Goal: Ask a question: Seek information or help from site administrators or community

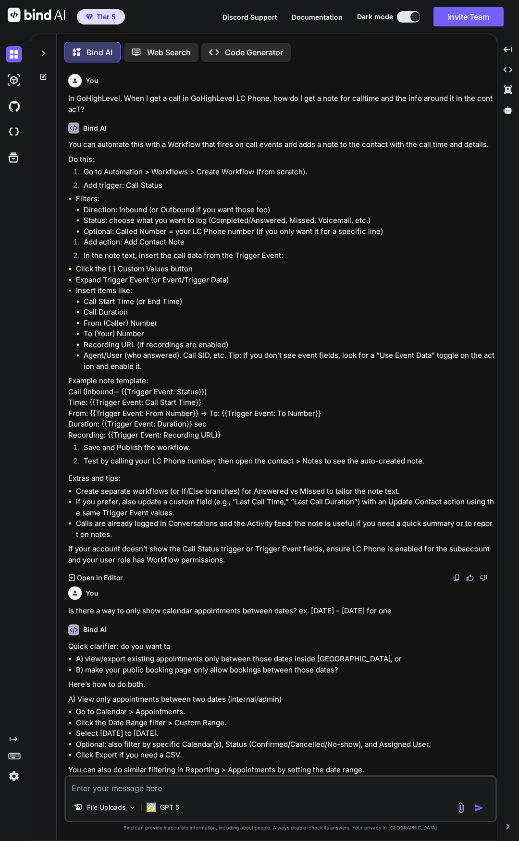
scroll to position [1952, 0]
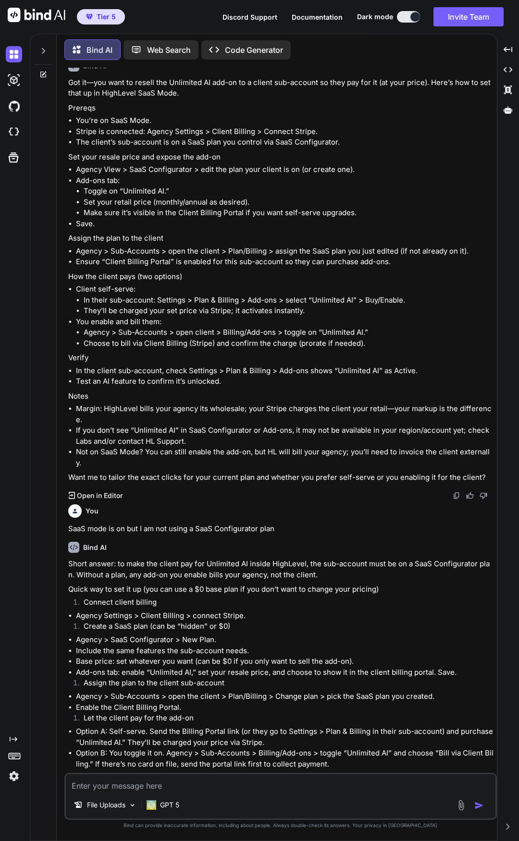
click at [257, 790] on textarea at bounding box center [280, 782] width 429 height 17
type textarea "I"
type textarea "x"
type textarea "In"
type textarea "x"
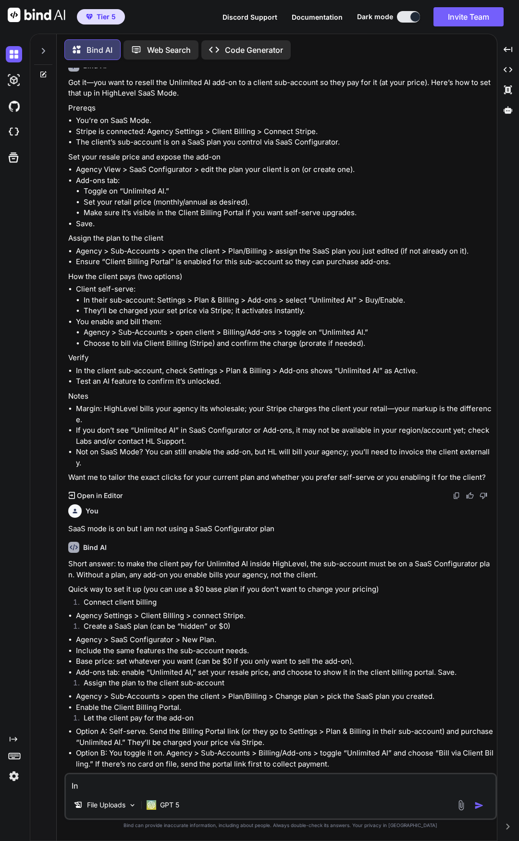
type textarea "In"
type textarea "x"
type textarea "In Z"
type textarea "x"
type textarea "In Zo"
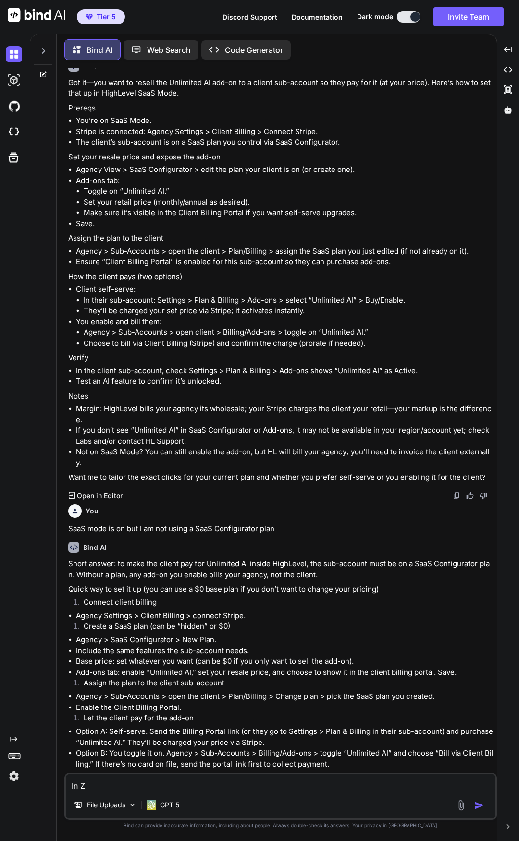
type textarea "x"
type textarea "In Zoh"
type textarea "x"
type textarea "In Zohi"
type textarea "x"
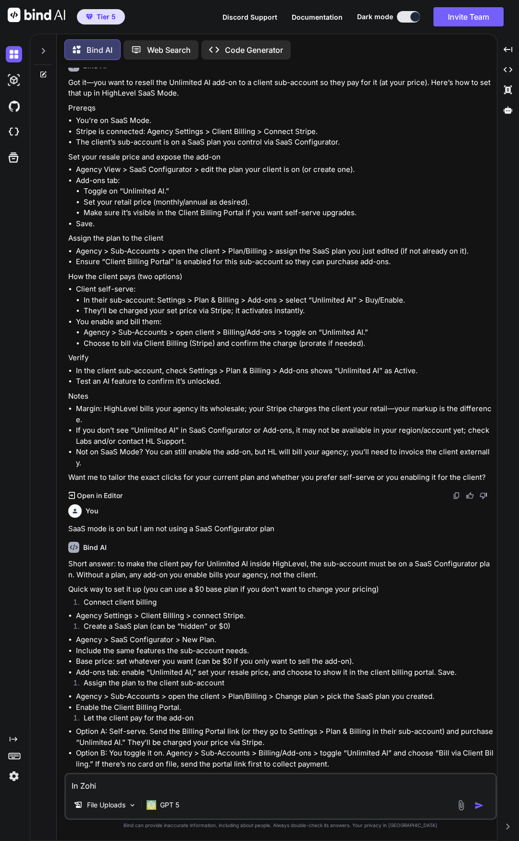
type textarea "In Zoh"
type textarea "x"
type textarea "In Zoho"
type textarea "x"
type textarea "In Zoho"
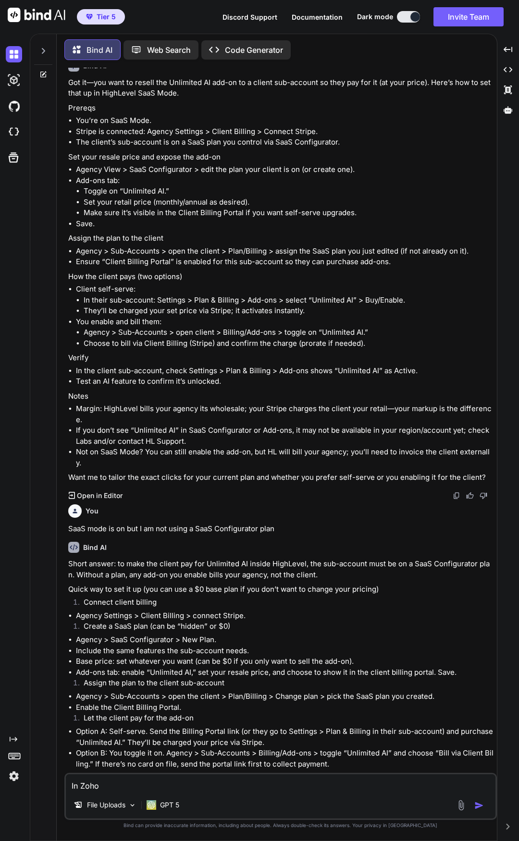
type textarea "x"
type textarea "In Zoho B"
type textarea "x"
type textarea "In Zoho Bi"
type textarea "x"
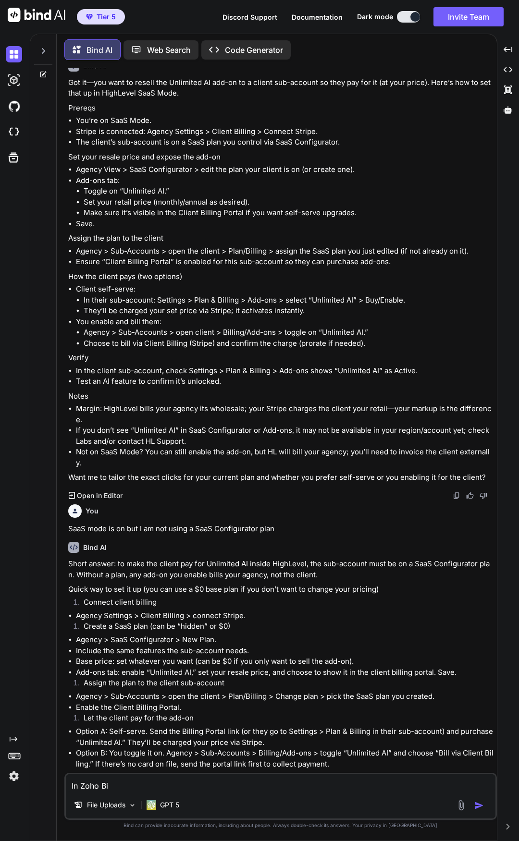
type textarea "In Zoho Bil"
type textarea "x"
type textarea "In Zoho Bill"
type textarea "x"
type textarea "In Zoho Billi"
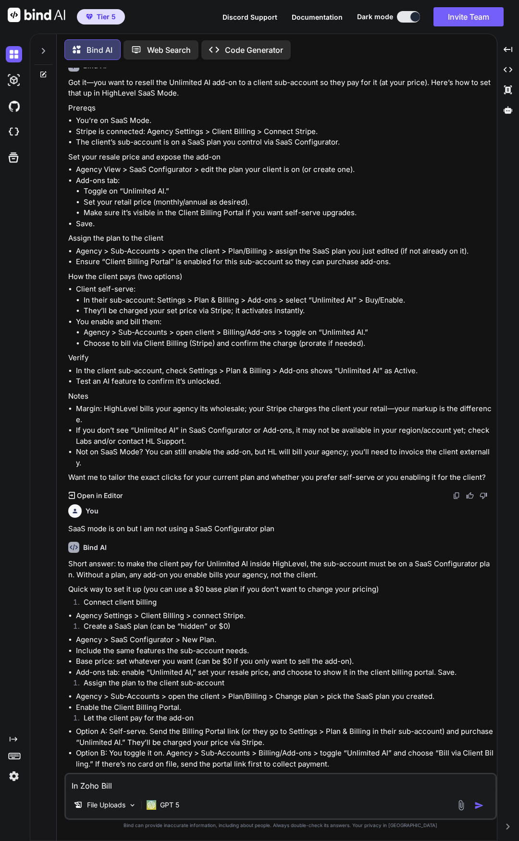
type textarea "x"
type textarea "In Zoho Billin"
type textarea "x"
type textarea "In Zoho Billing"
type textarea "x"
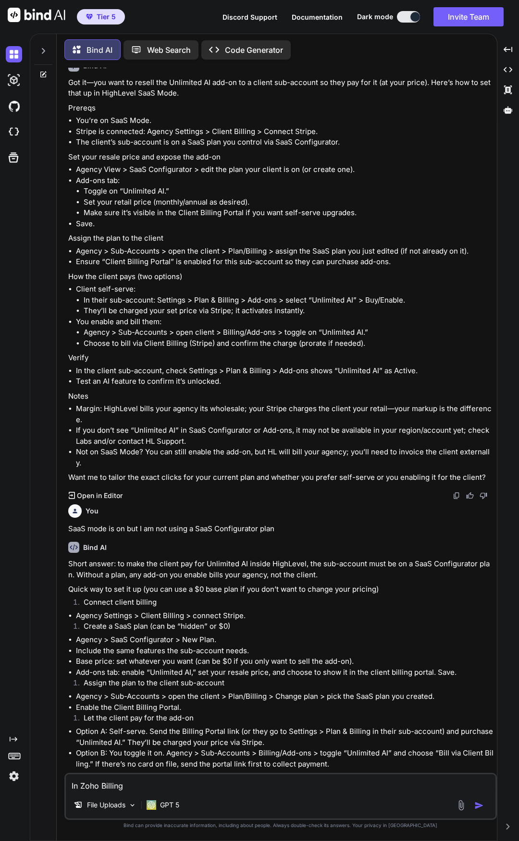
type textarea "In Zoho Billing,"
type textarea "x"
type textarea "In Zoho Billing,"
type textarea "x"
type textarea "In Zoho Billing, I"
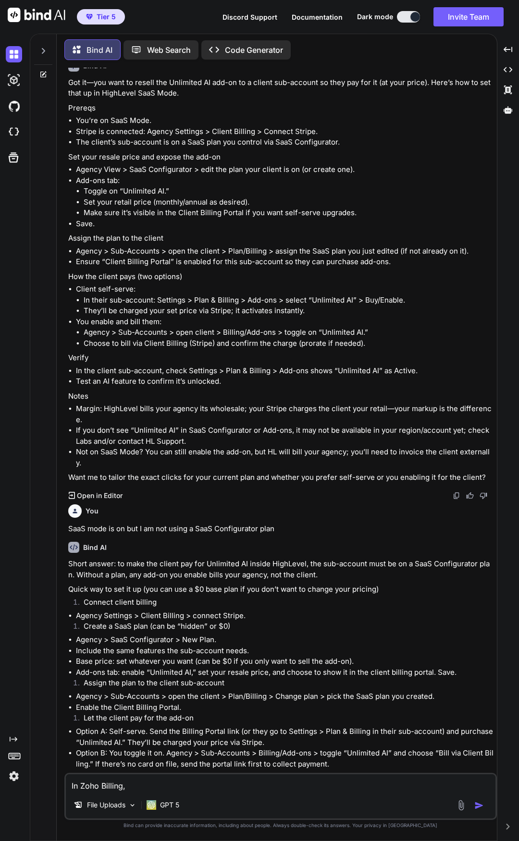
type textarea "x"
type textarea "In Zoho Billing, I"
type textarea "x"
type textarea "In Zoho Billing, I t"
type textarea "x"
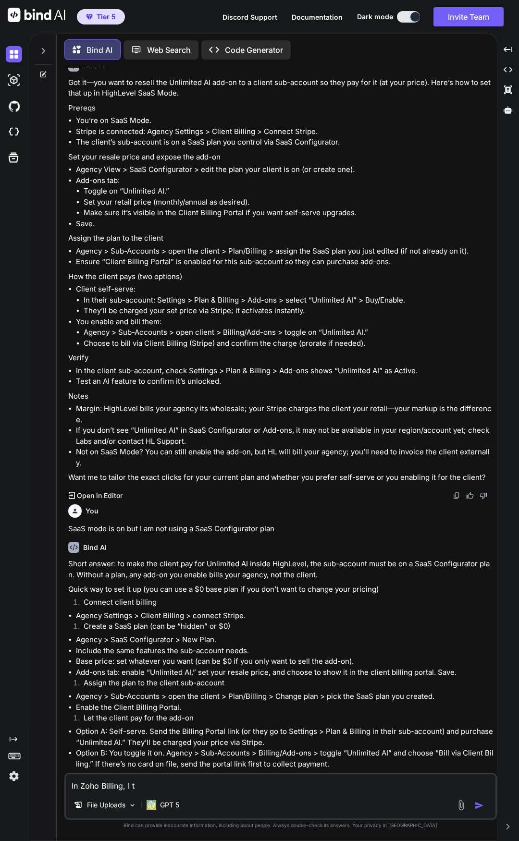
type textarea "In Zoho Billing, I tu"
type textarea "x"
type textarea "In Zoho Billing, I tur"
type textarea "x"
type textarea "In Zoho Billing, I turn"
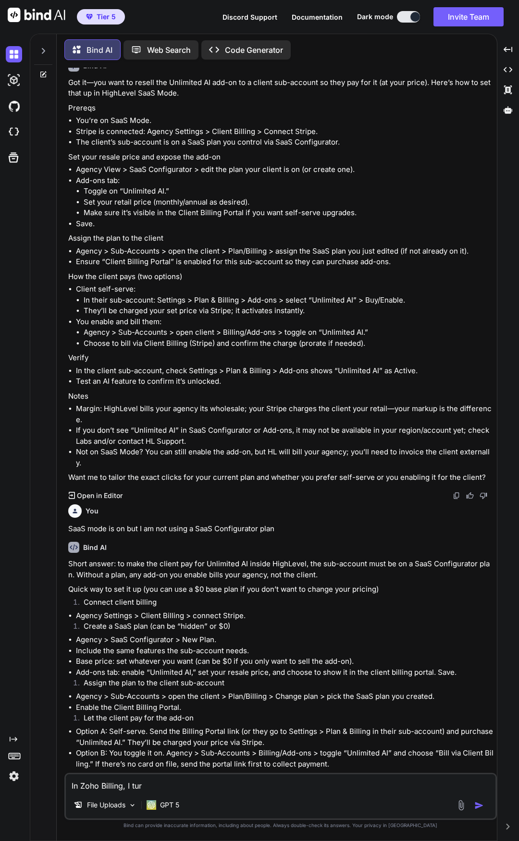
type textarea "x"
type textarea "In Zoho Billing, I turne"
type textarea "x"
type textarea "In Zoho Billing, I turned"
type textarea "x"
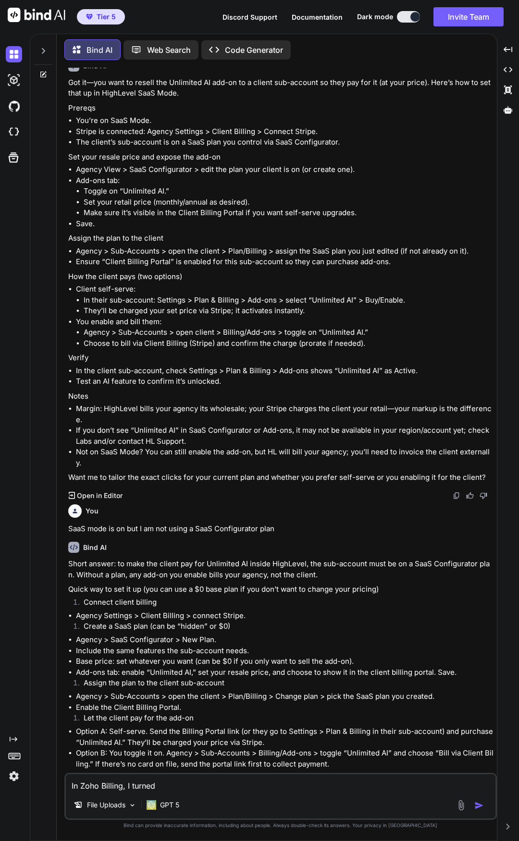
type textarea "In Zoho Billing, I turned"
type textarea "x"
type textarea "In Zoho Billing, I turned o"
type textarea "x"
type textarea "In Zoho Billing, I turned on"
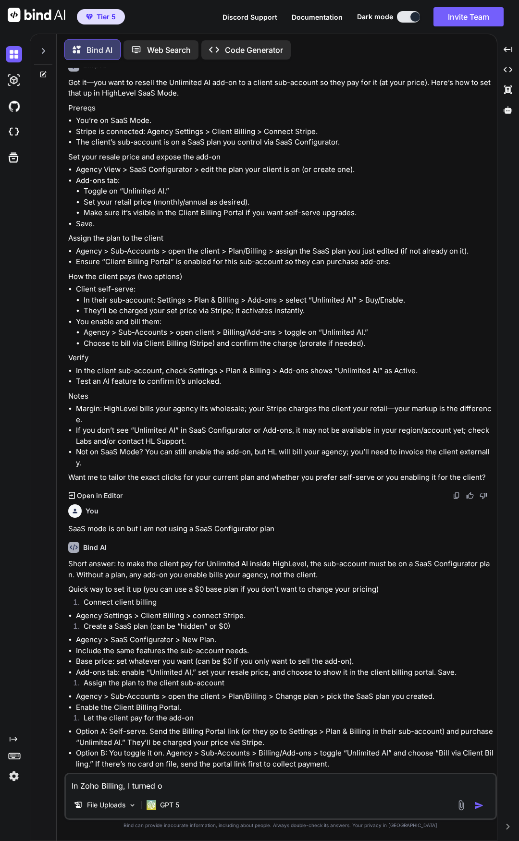
type textarea "x"
type textarea "In Zoho Billing, I turned on"
type textarea "x"
type textarea "In Zoho Billing, I turned on A"
type textarea "x"
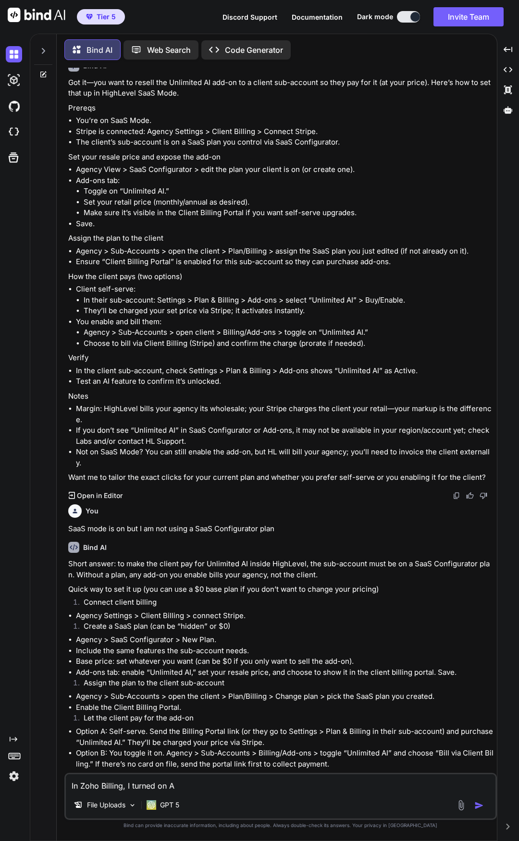
type textarea "In Zoho Billing, I turned on AI"
type textarea "x"
type textarea "In Zoho Billing, I turned on AI"
type textarea "x"
type textarea "In Zoho Billing, I turned on AI U"
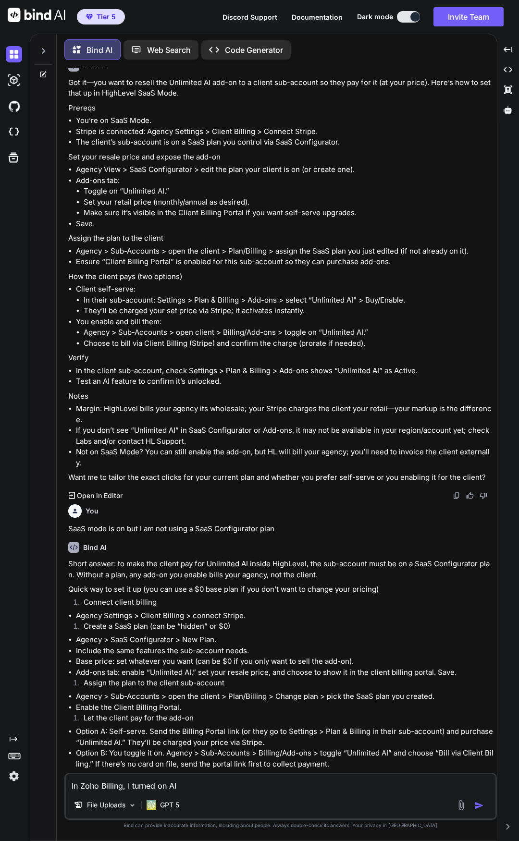
type textarea "x"
type textarea "In Zoho Billing, I turned on AI"
type textarea "x"
type textarea "In Zoho Billing, I turned on AI A"
type textarea "x"
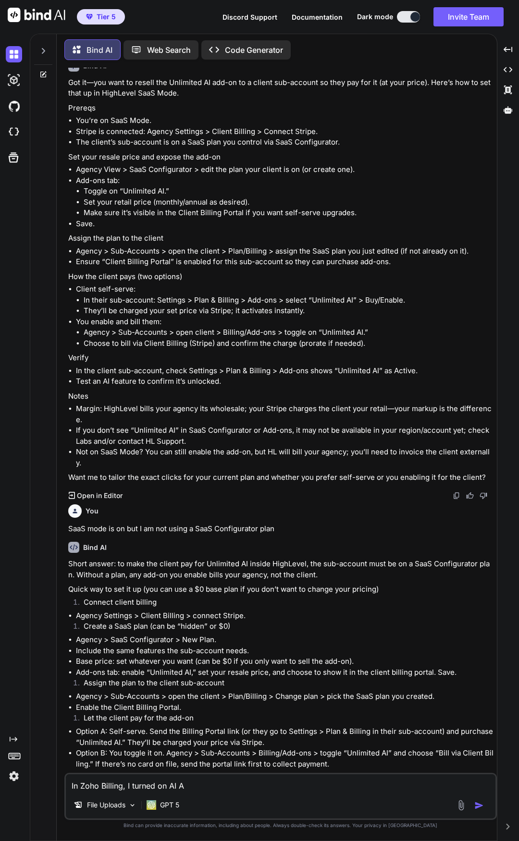
type textarea "In Zoho Billing, I turned on AI Ag"
type textarea "x"
type textarea "In Zoho Billing, I turned on AI Age"
type textarea "x"
type textarea "In Zoho Billing, I turned on AI Agen"
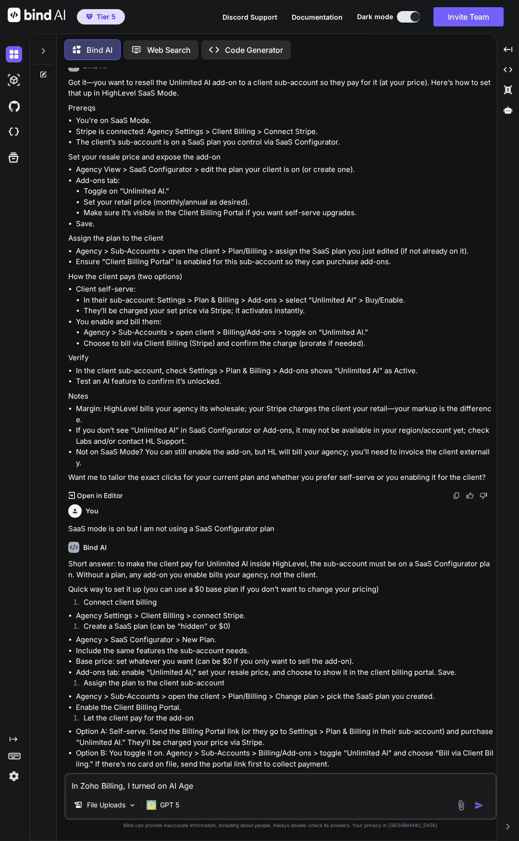
type textarea "x"
type textarea "In Zoho Billing, I turned on AI Agent"
type textarea "x"
type textarea "In Zoho Billing, I turned on AI Agent"
type textarea "x"
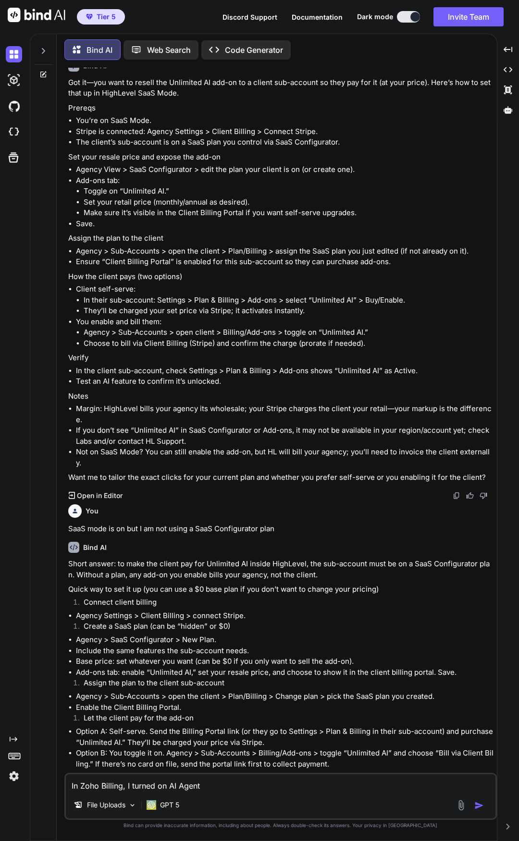
type textarea "In Zoho Billing, I turned on AI Agent w"
type textarea "x"
type textarea "In Zoho Billing, I turned on AI Agent"
type textarea "x"
type textarea "In Zoho Billing, I turned on AI Agent w"
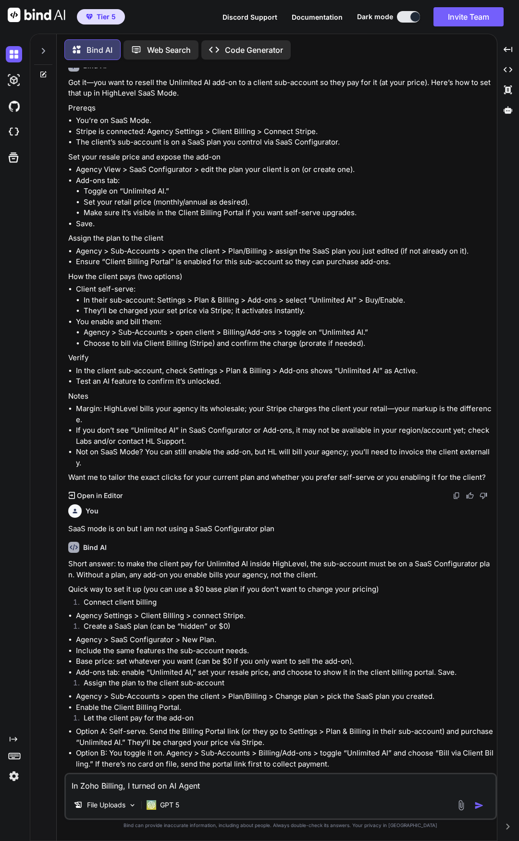
type textarea "x"
type textarea "In Zoho Billing, I turned on AI Agent wh"
type textarea "x"
type textarea "In Zoho Billing, I turned on AI Agent whi"
type textarea "x"
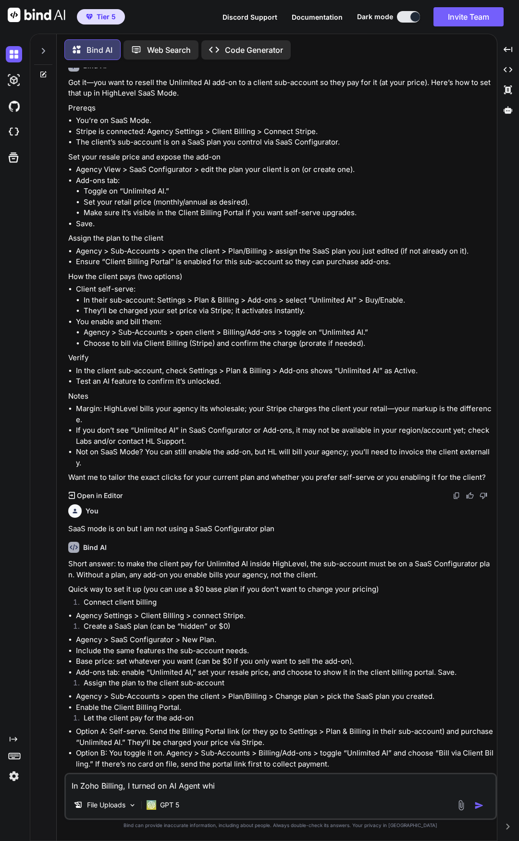
type textarea "In Zoho Billing, I turned on AI Agent whic"
type textarea "x"
type textarea "In Zoho Billing, I turned on AI Agent which"
type textarea "x"
type textarea "In Zoho Billing, I turned on AI Agent which"
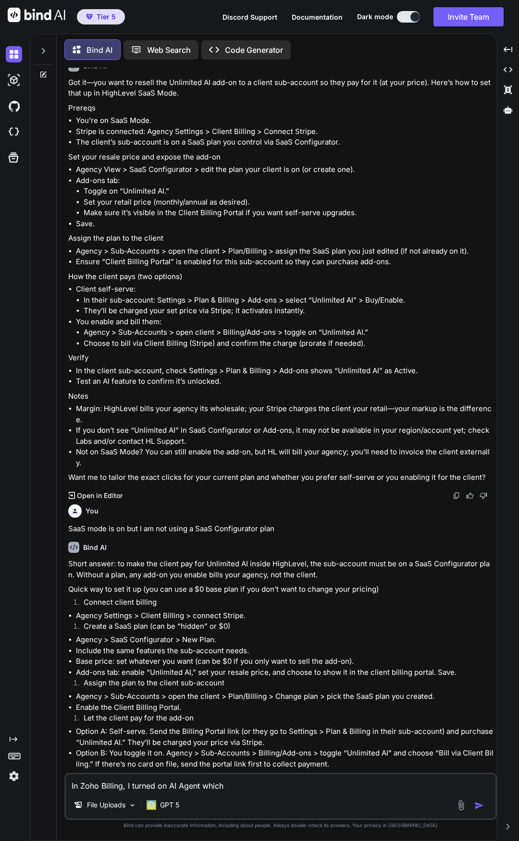
type textarea "x"
type textarea "In Zoho Billing, I turned on AI Agent which"
type textarea "x"
type textarea "In Zoho Billing, I turned on AI Agent whic"
type textarea "x"
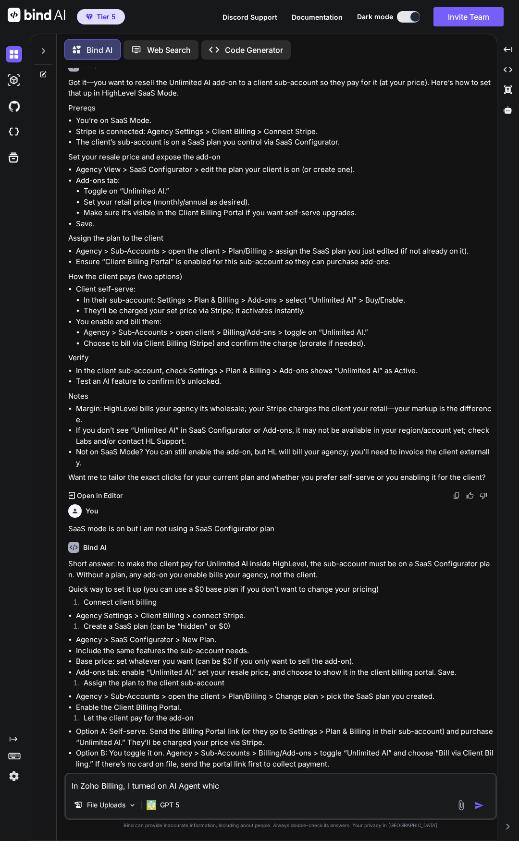
type textarea "In Zoho Billing, I turned on AI Agent whi"
type textarea "x"
type textarea "In Zoho Billing, I turned on AI Agent wh"
type textarea "x"
type textarea "In Zoho Billing, I turned on AI Agent w"
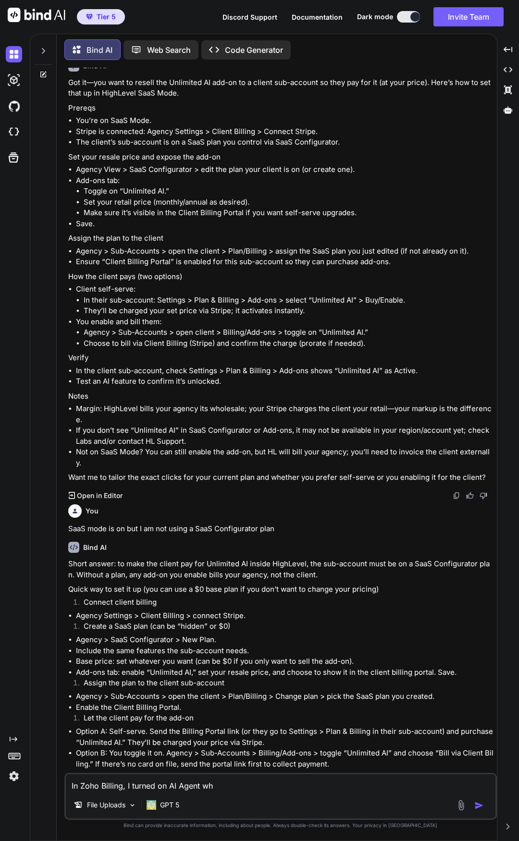
type textarea "x"
type textarea "In Zoho Billing, I turned on AI Agent"
type textarea "x"
type textarea "In Zoho Billing, I turned on AI Agent"
type textarea "x"
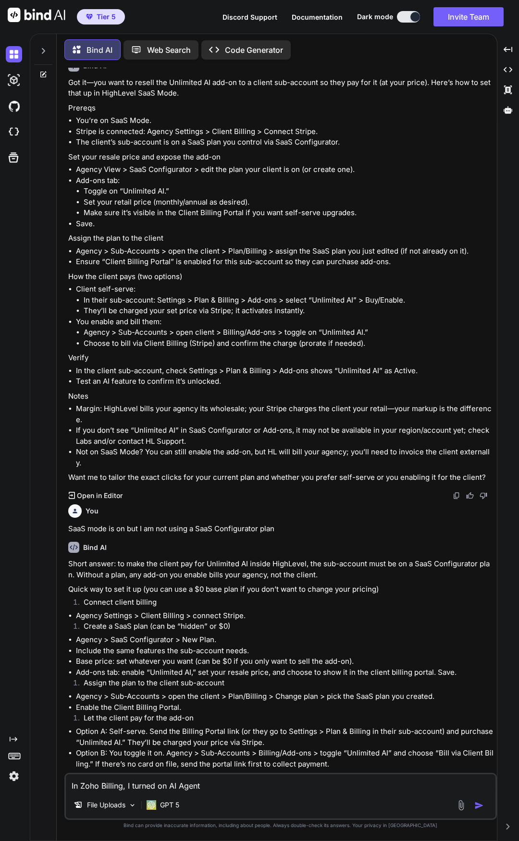
type textarea "In Zoho Billing, I turned on AI Agen"
type textarea "x"
type textarea "In Zoho Billing, I turned on AI Age"
type textarea "x"
type textarea "In Zoho Billing, I turned on AI Ag"
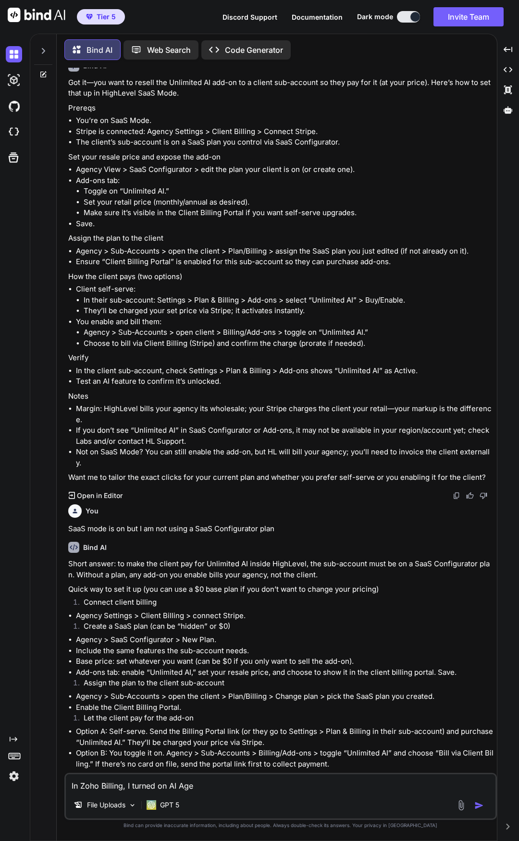
type textarea "x"
type textarea "In Zoho Billing, I turned on AI A"
type textarea "x"
type textarea "In Zoho Billing, I turned on AI"
type textarea "x"
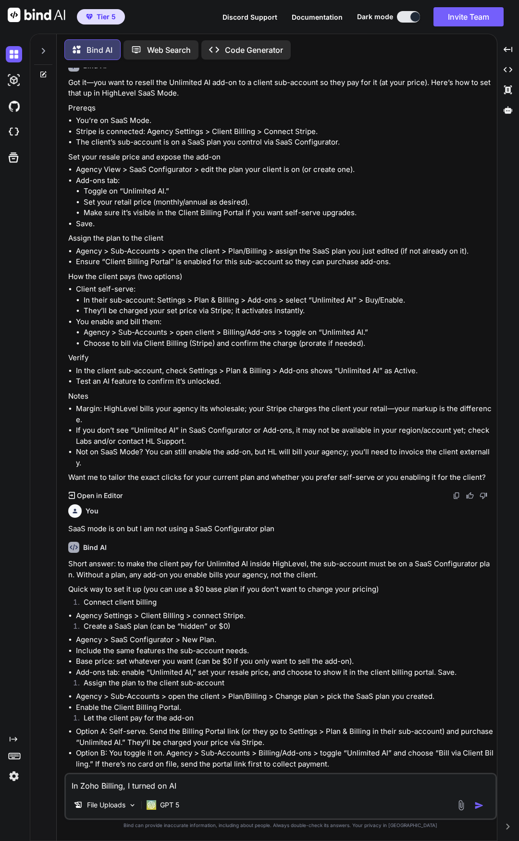
type textarea "In Zoho Billing, I turned on AI"
type textarea "x"
type textarea "In Zoho Billing, I turned on A"
type textarea "x"
type textarea "In Zoho Billing, I turned on"
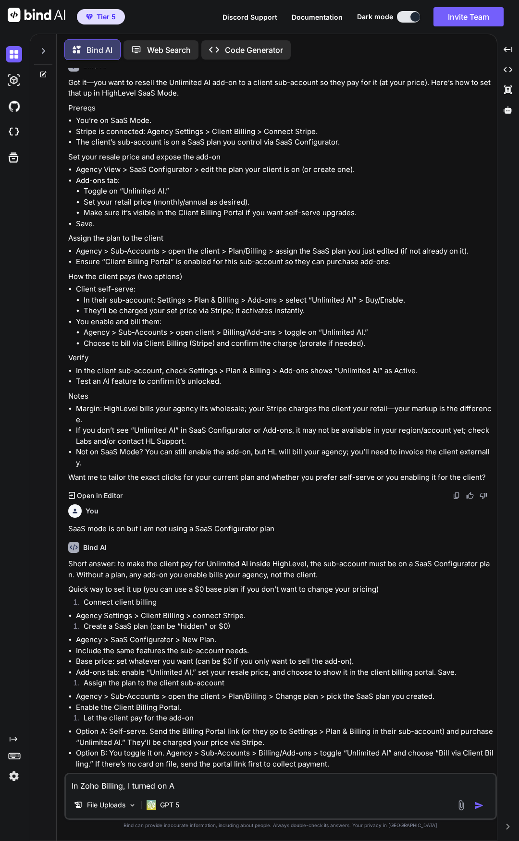
type textarea "x"
type textarea "In Zoho Billing, I turned on"
type textarea "x"
type textarea "In Zoho Billing, I turned o"
type textarea "x"
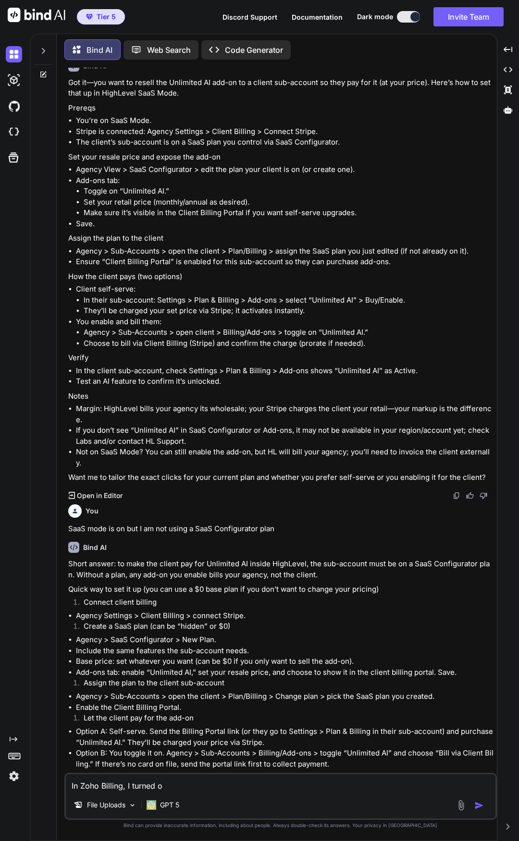
type textarea "In Zoho Billing, I turned"
type textarea "x"
type textarea "In Zoho Billing, I turned"
type textarea "x"
type textarea "In Zoho Billing, I turne"
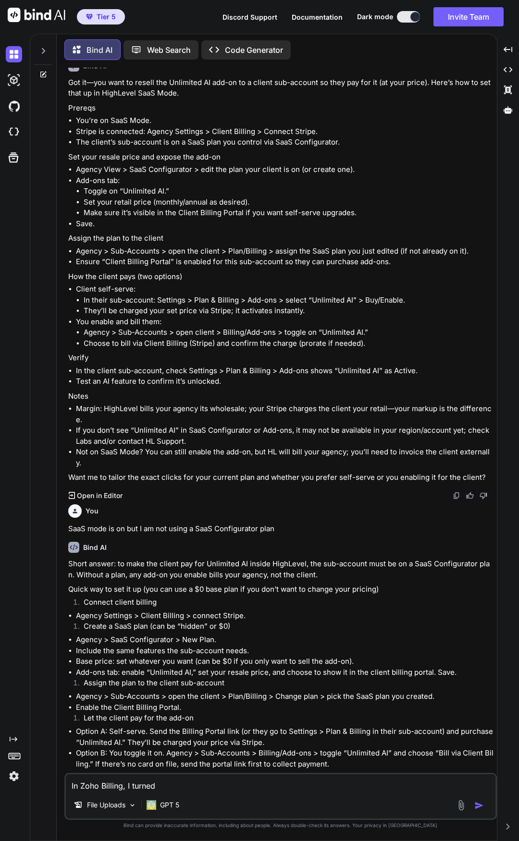
type textarea "x"
type textarea "In Zoho Billing, I turn"
type textarea "x"
type textarea "In Zoho Billing, I tur"
type textarea "x"
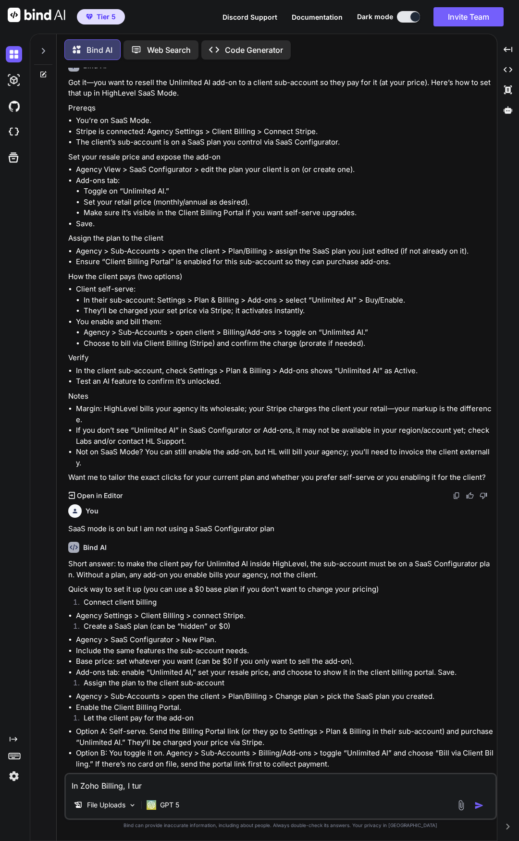
type textarea "In Zoho Billing, I tu"
type textarea "x"
type textarea "In Zoho Billing, I t"
type textarea "x"
type textarea "In Zoho Billing, I"
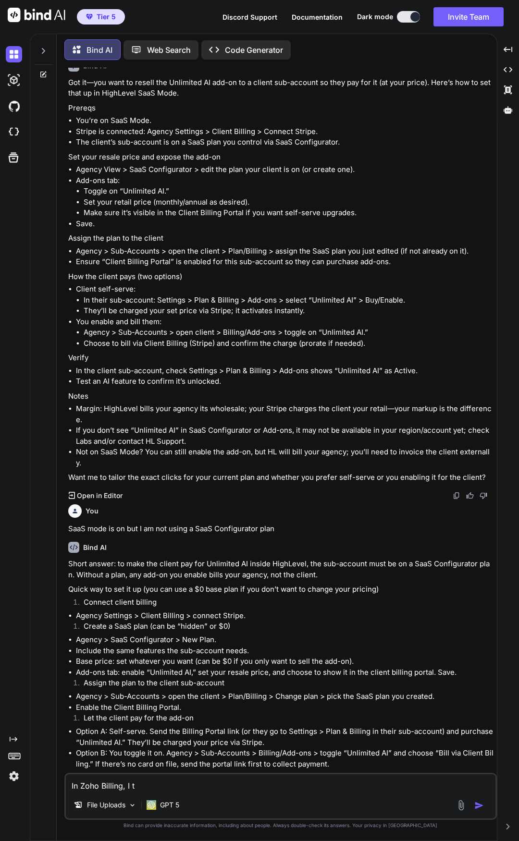
type textarea "x"
type textarea "In Zoho Billing, I h"
type textarea "x"
type textarea "In Zoho Billing, I ha"
type textarea "x"
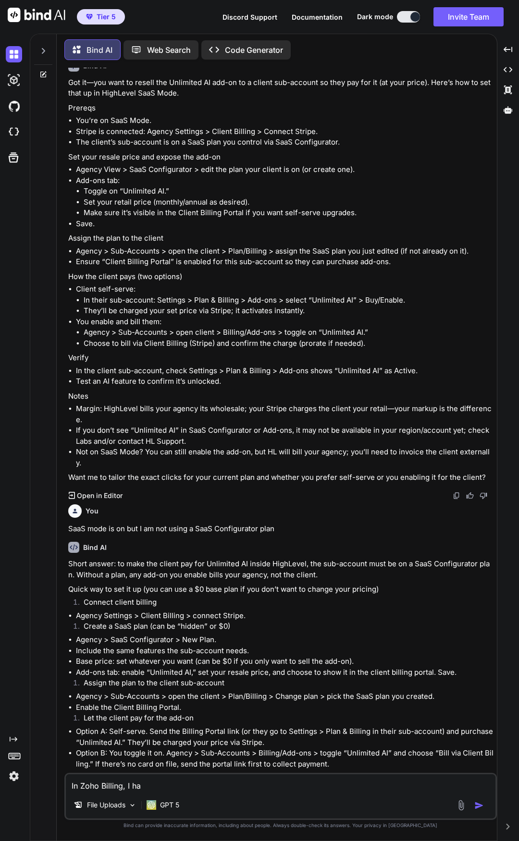
type textarea "In Zoho Billing, I hav"
type textarea "x"
type textarea "In Zoho Billing, I have"
type textarea "x"
type textarea "In Zoho Billing, I havea"
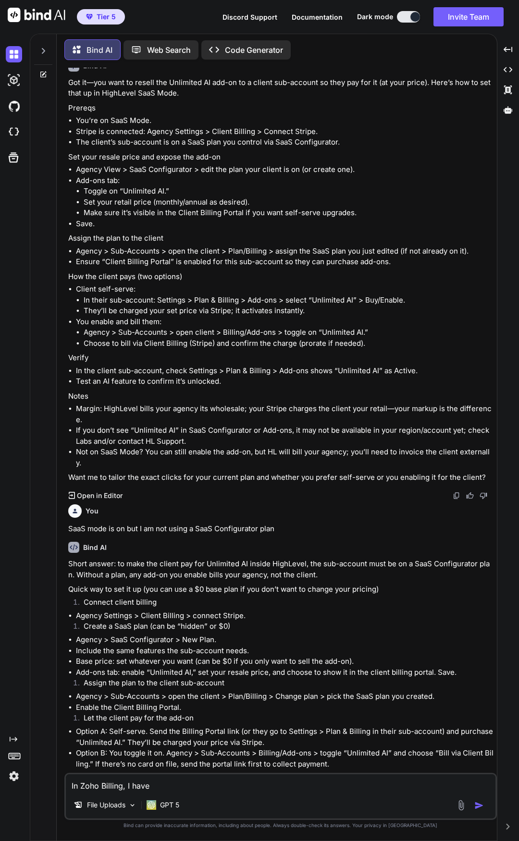
type textarea "x"
type textarea "In Zoho Billing, I havea"
type textarea "x"
type textarea "In Zoho Billing, I havea"
type textarea "x"
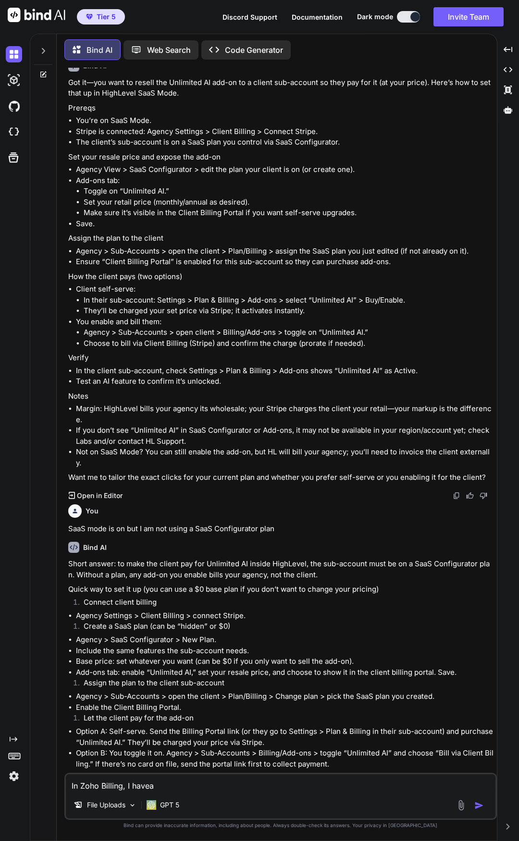
type textarea "In Zoho Billing, I have"
type textarea "x"
type textarea "In Zoho Billing, I have"
type textarea "x"
type textarea "In Zoho Billing, I have a"
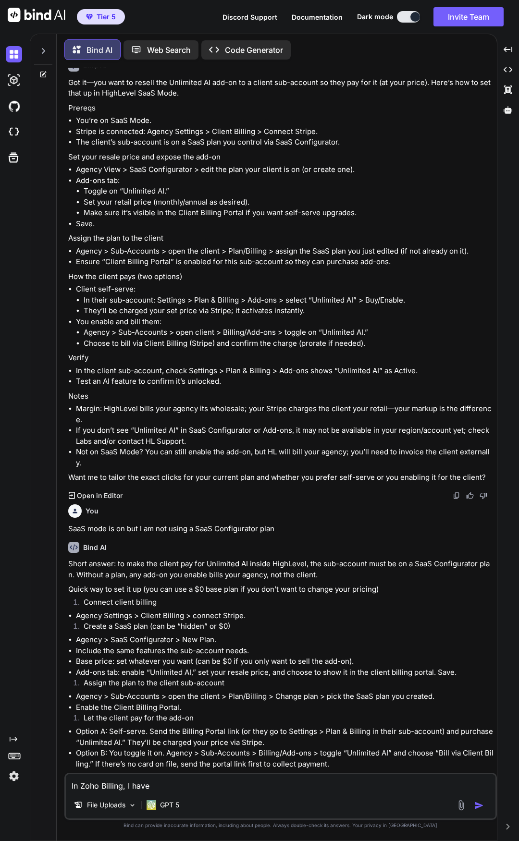
type textarea "x"
type textarea "In Zoho Billing, I have a"
type textarea "x"
type textarea "In Zoho Billing, I have a s"
type textarea "x"
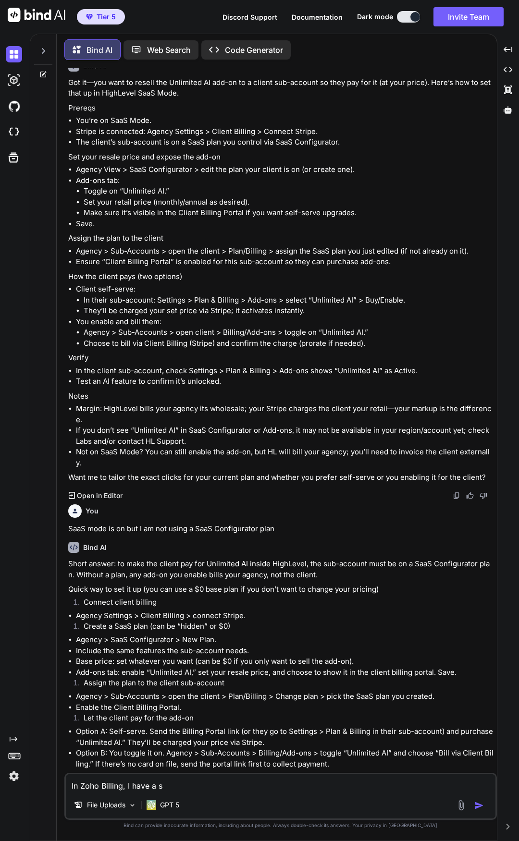
type textarea "In Zoho Billing, I have a su"
type textarea "x"
type textarea "In Zoho Billing, I have a sub"
type textarea "x"
type textarea "In Zoho Billing, I have a subs"
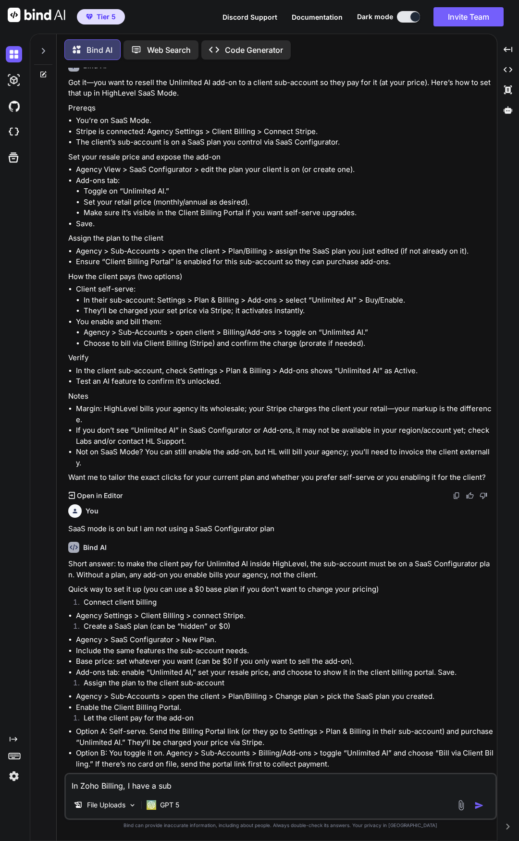
type textarea "x"
type textarea "In Zoho Billing, I have a subsc"
type textarea "x"
type textarea "In Zoho Billing, I have a subscr"
type textarea "x"
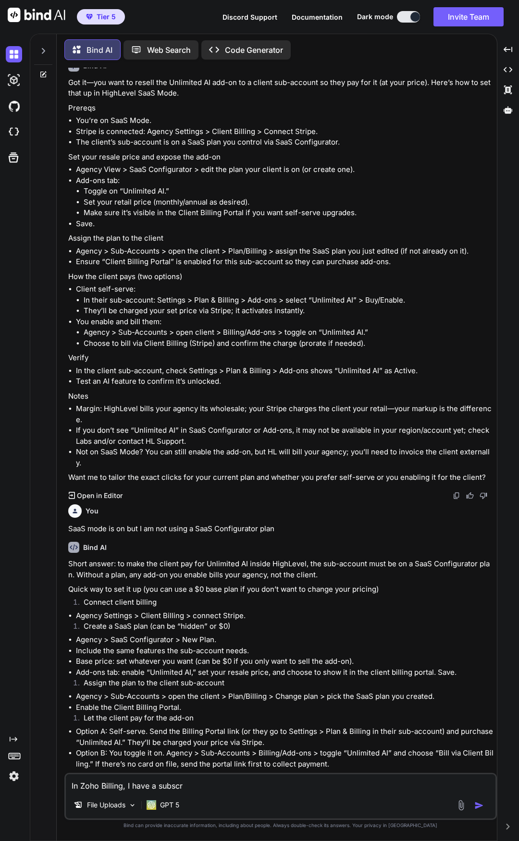
type textarea "In Zoho Billing, I have a subscri"
type textarea "x"
type textarea "In Zoho Billing, I have a subscriop"
type textarea "x"
type textarea "In Zoho Billing, I have a subscriopt"
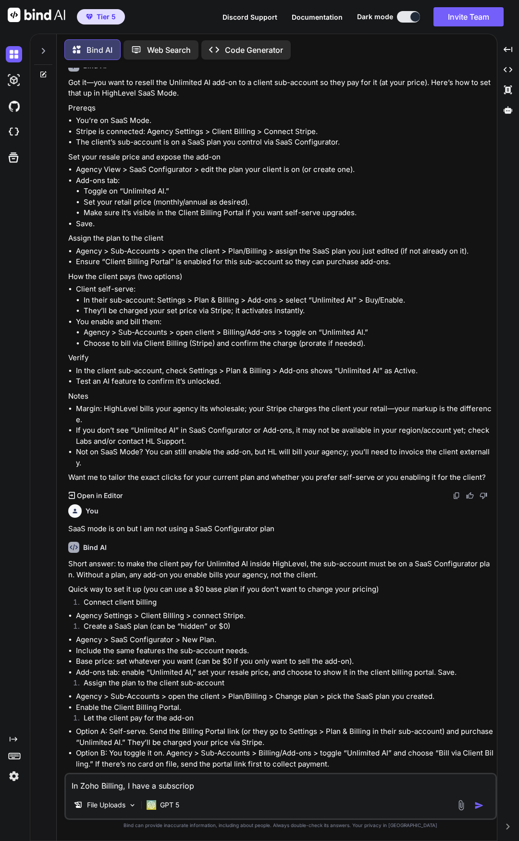
type textarea "x"
type textarea "In Zoho Billing, I have a subscriop"
type textarea "x"
type textarea "In Zoho Billing, I have a subscrio"
type textarea "x"
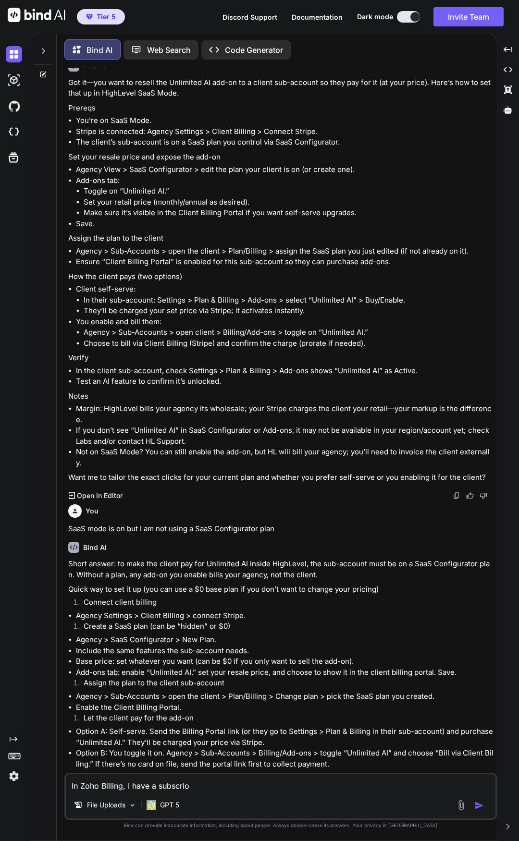
type textarea "In Zoho Billing, I have a subscri"
type textarea "x"
type textarea "In Zoho Billing, I have a subscrip"
type textarea "x"
type textarea "In Zoho Billing, I have a subscript"
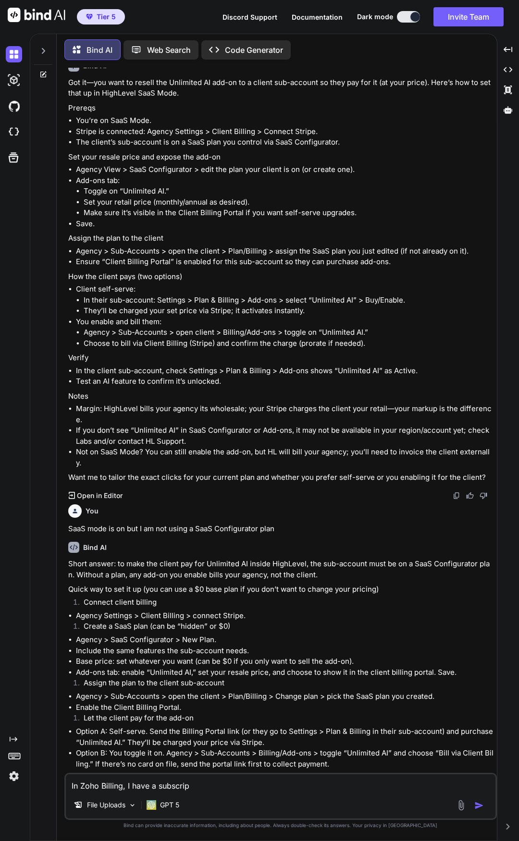
type textarea "x"
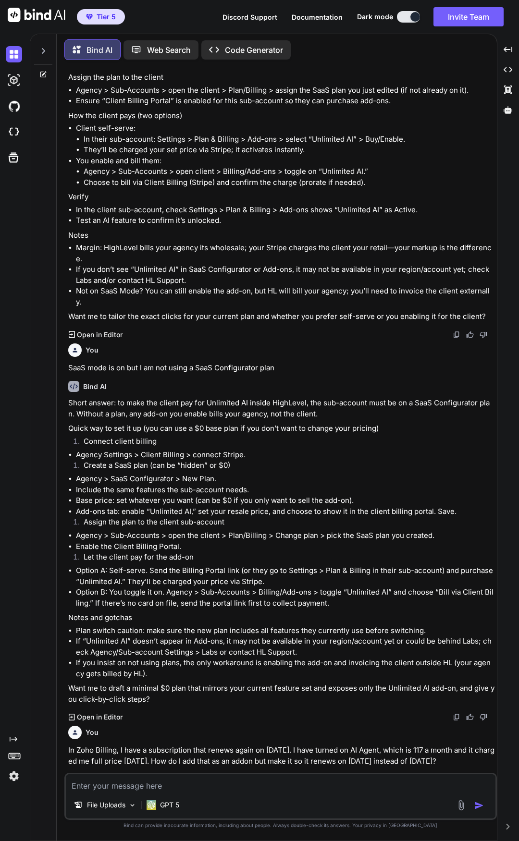
scroll to position [2142, 0]
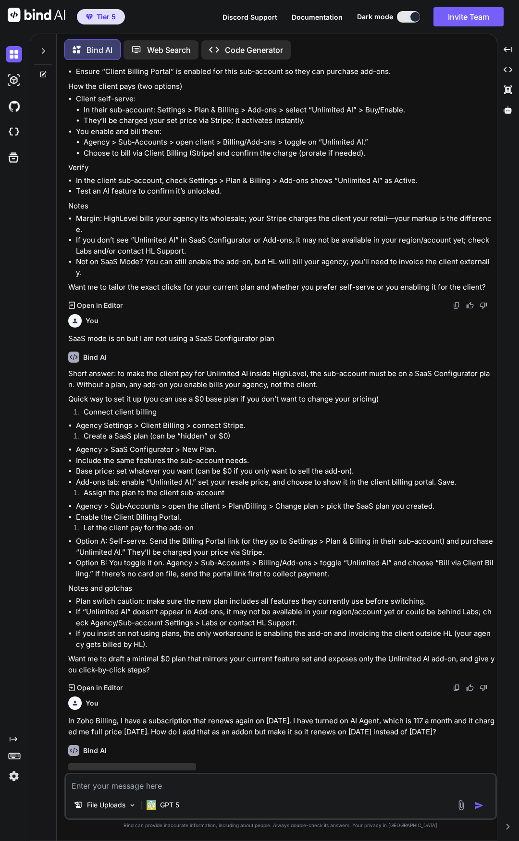
click at [211, 779] on textarea at bounding box center [280, 782] width 429 height 17
click at [210, 790] on textarea at bounding box center [280, 782] width 429 height 17
click at [210, 787] on textarea at bounding box center [280, 782] width 429 height 17
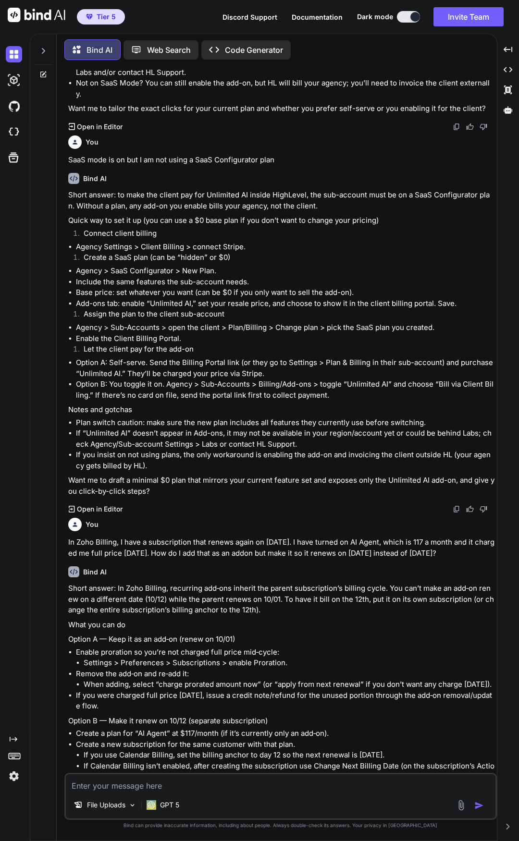
scroll to position [2334, 0]
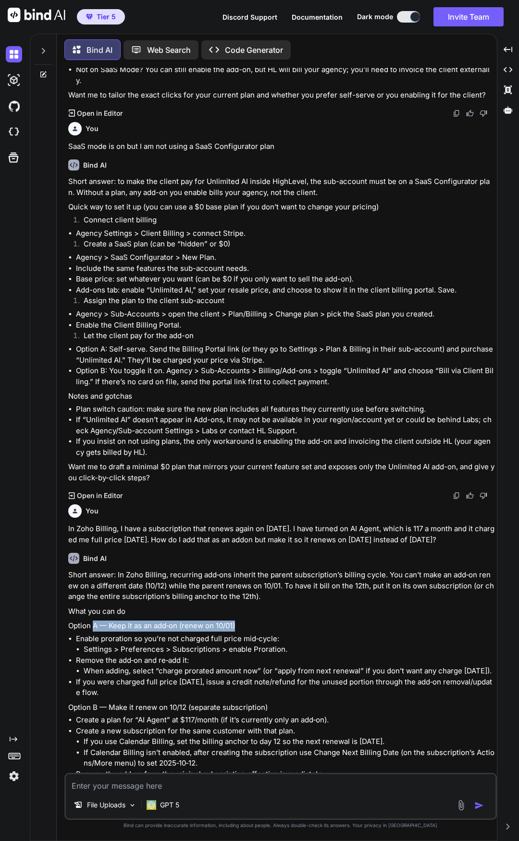
drag, startPoint x: 94, startPoint y: 592, endPoint x: 241, endPoint y: 589, distance: 146.5
click at [238, 620] on p "Option A — Keep it as an add‑on (renew on 10/01)" at bounding box center [281, 625] width 426 height 11
click at [241, 620] on p "Option A — Keep it as an add‑on (renew on 10/01)" at bounding box center [281, 625] width 426 height 11
drag, startPoint x: 90, startPoint y: 607, endPoint x: 279, endPoint y: 602, distance: 189.2
click at [279, 633] on li "Enable proration so you’re not charged full price mid‑cycle: Settings > Prefere…" at bounding box center [285, 644] width 419 height 22
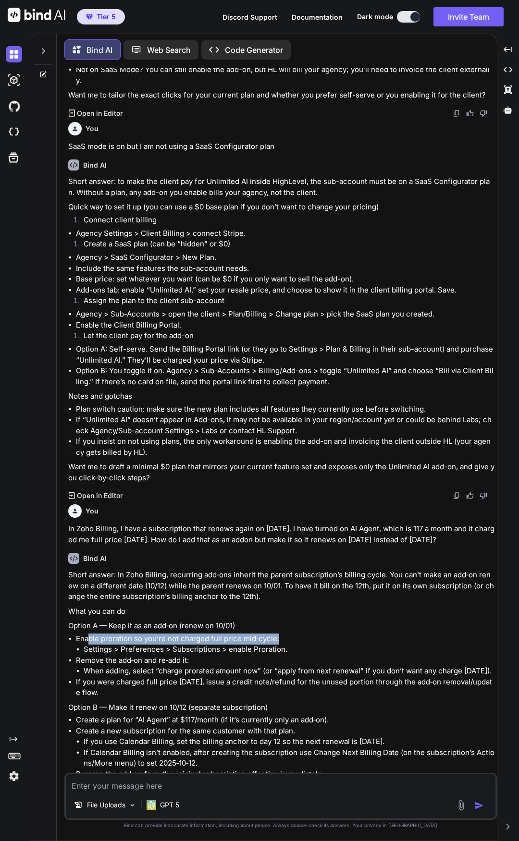
click at [281, 633] on li "Enable proration so you’re not charged full price mid‑cycle: Settings > Prefere…" at bounding box center [285, 644] width 419 height 22
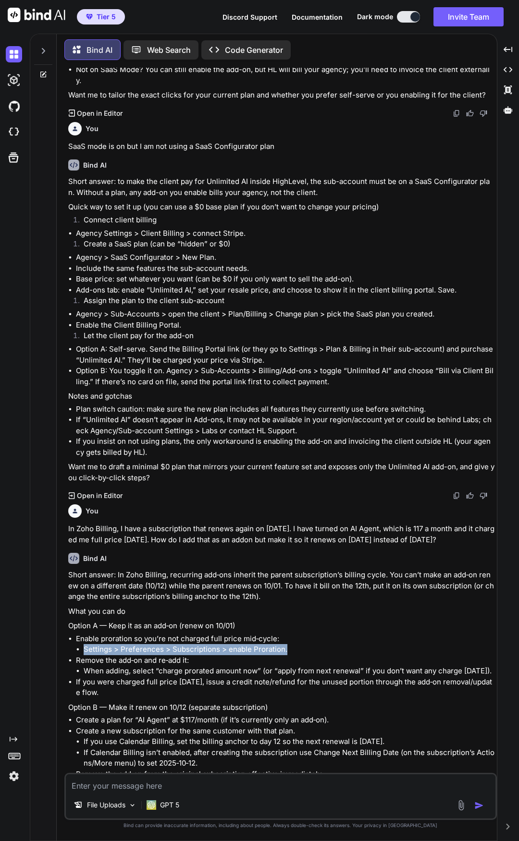
drag, startPoint x: 85, startPoint y: 616, endPoint x: 290, endPoint y: 614, distance: 204.1
click at [290, 644] on li "Settings > Preferences > Subscriptions > enable Proration." at bounding box center [289, 649] width 411 height 11
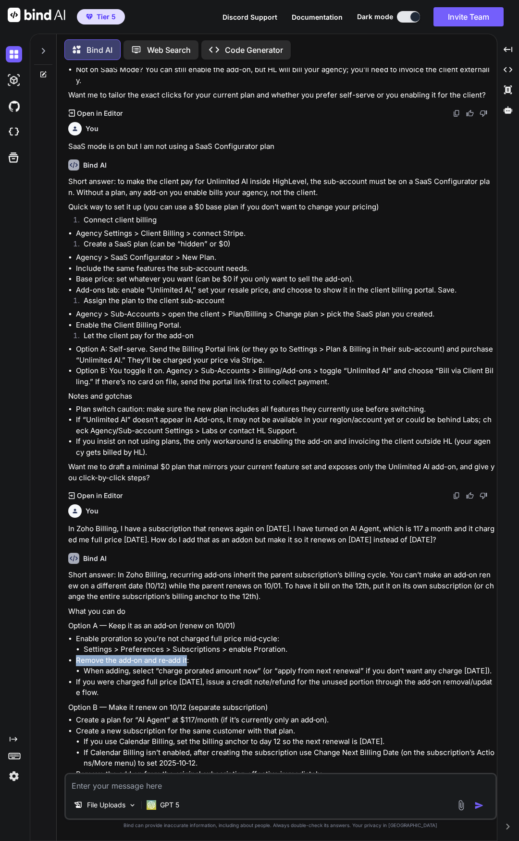
drag, startPoint x: 75, startPoint y: 628, endPoint x: 187, endPoint y: 623, distance: 112.0
click at [187, 633] on ul "Enable proration so you’re not charged full price mid‑cycle: Settings > Prefere…" at bounding box center [281, 665] width 426 height 65
click at [190, 655] on li "Remove the add‑on and re‑add it: When adding, select “charge prorated amount no…" at bounding box center [285, 666] width 419 height 22
drag, startPoint x: 85, startPoint y: 639, endPoint x: 261, endPoint y: 634, distance: 176.7
click at [261, 665] on li "When adding, select “charge prorated amount now” (or “apply from next renewal” …" at bounding box center [289, 670] width 411 height 11
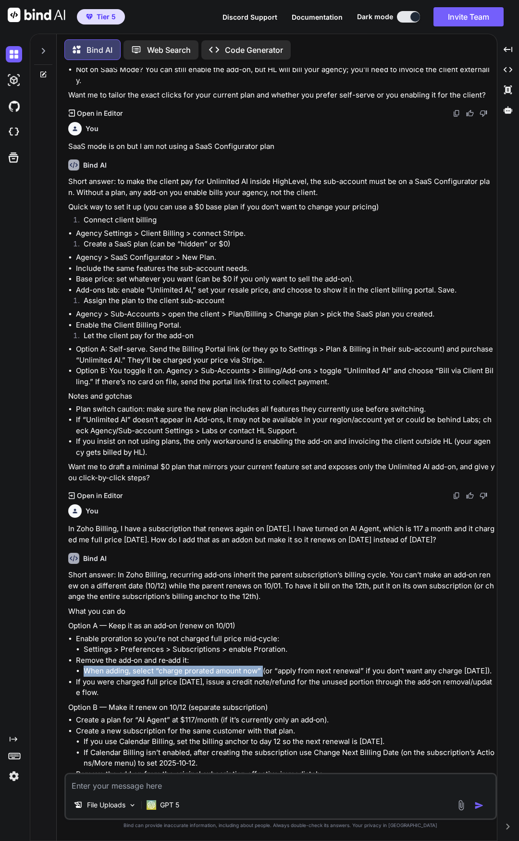
click at [261, 665] on li "When adding, select “charge prorated amount now” (or “apply from next renewal” …" at bounding box center [289, 670] width 411 height 11
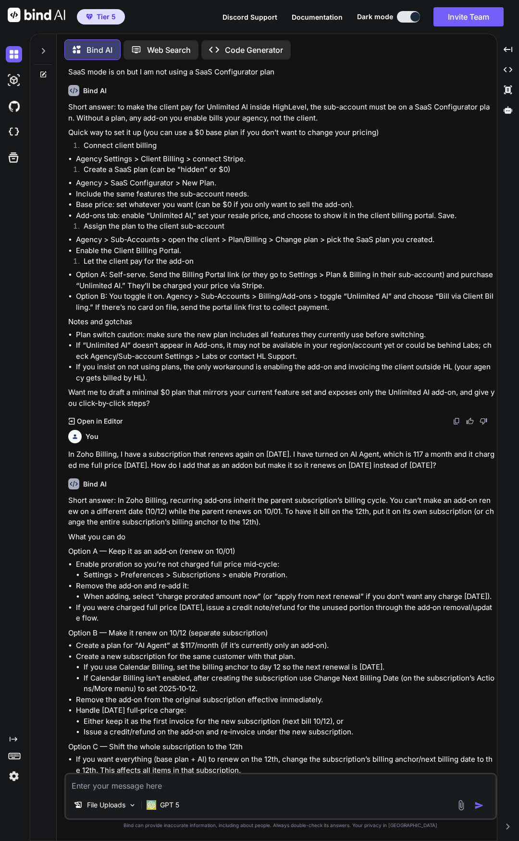
scroll to position [2430, 0]
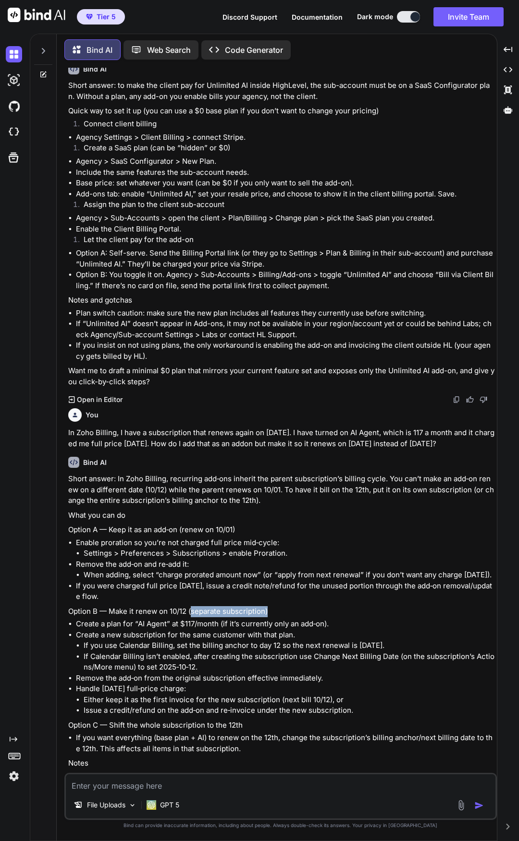
drag, startPoint x: 191, startPoint y: 579, endPoint x: 267, endPoint y: 582, distance: 76.0
click at [267, 606] on p "Option B — Make it renew on 10/12 (separate subscription)" at bounding box center [281, 611] width 426 height 11
click at [273, 606] on p "Option B — Make it renew on 10/12 (separate subscription)" at bounding box center [281, 611] width 426 height 11
click at [245, 782] on textarea at bounding box center [280, 782] width 429 height 17
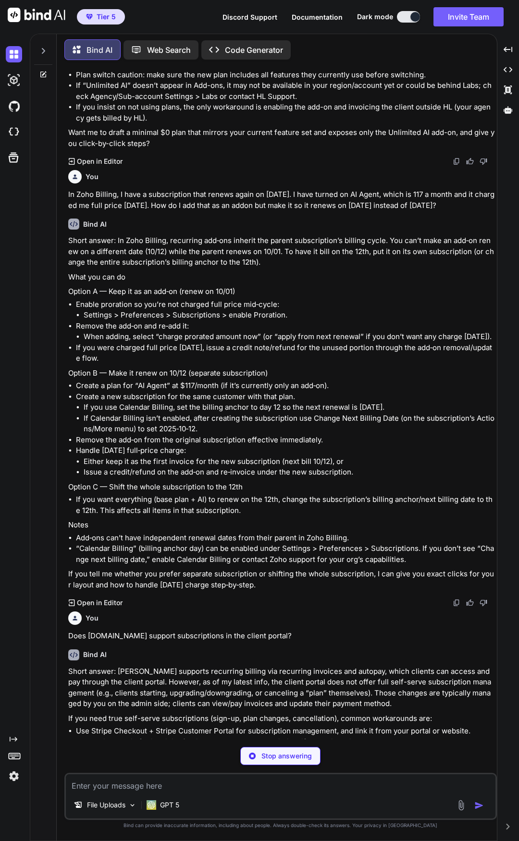
scroll to position [2653, 0]
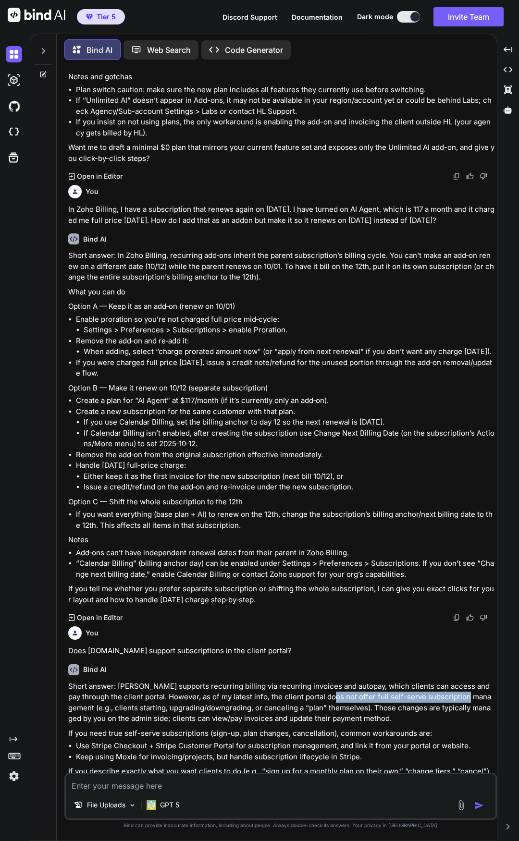
drag, startPoint x: 321, startPoint y: 664, endPoint x: 457, endPoint y: 660, distance: 136.4
click at [457, 681] on p "Short answer: [PERSON_NAME] supports recurring billing via recurring invoices a…" at bounding box center [281, 702] width 426 height 43
click at [452, 681] on p "Short answer: [PERSON_NAME] supports recurring billing via recurring invoices a…" at bounding box center [281, 702] width 426 height 43
click at [204, 775] on textarea at bounding box center [280, 782] width 429 height 17
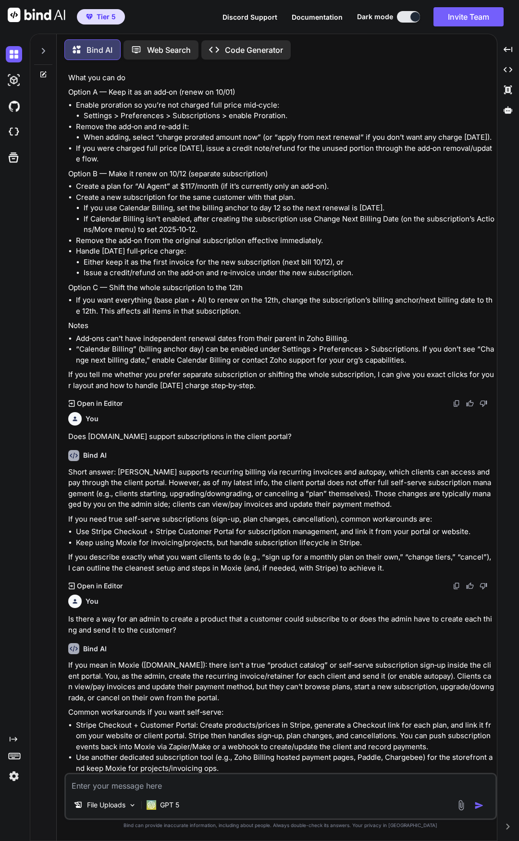
scroll to position [2868, 0]
click at [278, 785] on textarea at bounding box center [280, 782] width 429 height 17
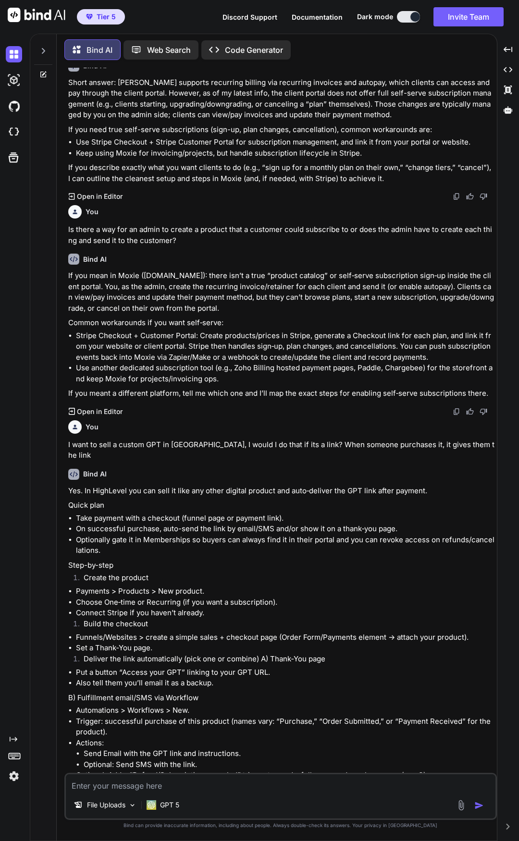
scroll to position [3258, 0]
drag, startPoint x: 94, startPoint y: 485, endPoint x: 187, endPoint y: 482, distance: 93.2
click at [187, 522] on li "On successful purchase, auto-send the link by email/SMS and/or show it on a tha…" at bounding box center [285, 527] width 419 height 11
click at [191, 522] on li "On successful purchase, auto-send the link by email/SMS and/or show it on a tha…" at bounding box center [285, 527] width 419 height 11
click at [179, 522] on li "On successful purchase, auto-send the link by email/SMS and/or show it on a tha…" at bounding box center [285, 527] width 419 height 11
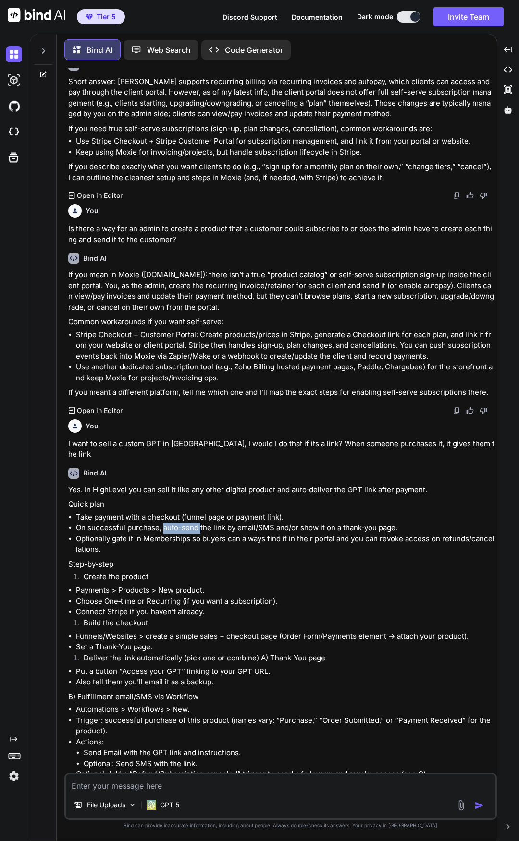
drag, startPoint x: 164, startPoint y: 484, endPoint x: 198, endPoint y: 482, distance: 34.1
click at [198, 522] on li "On successful purchase, auto-send the link by email/SMS and/or show it on a tha…" at bounding box center [285, 527] width 419 height 11
click at [222, 522] on li "On successful purchase, auto-send the link by email/SMS and/or show it on a tha…" at bounding box center [285, 527] width 419 height 11
drag, startPoint x: 96, startPoint y: 496, endPoint x: 118, endPoint y: 495, distance: 21.6
click at [118, 533] on li "Optionally gate it in Memberships so buyers can always find it in their portal …" at bounding box center [285, 544] width 419 height 22
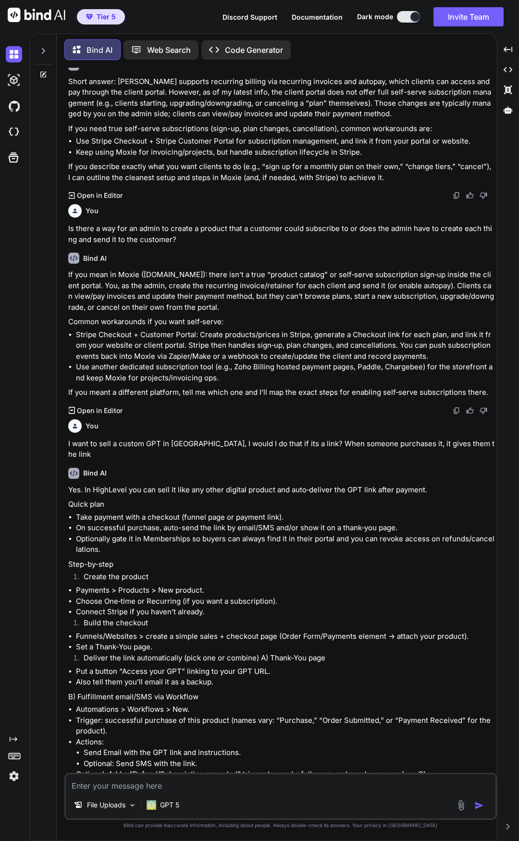
click at [130, 533] on li "Optionally gate it in Memberships so buyers can always find it in their portal …" at bounding box center [285, 544] width 419 height 22
drag, startPoint x: 129, startPoint y: 496, endPoint x: 199, endPoint y: 496, distance: 70.6
click at [199, 533] on li "Optionally gate it in Memberships so buyers can always find it in their portal …" at bounding box center [285, 544] width 419 height 22
click at [220, 533] on li "Optionally gate it in Memberships so buyers can always find it in their portal …" at bounding box center [285, 544] width 419 height 22
